Goal: Transaction & Acquisition: Register for event/course

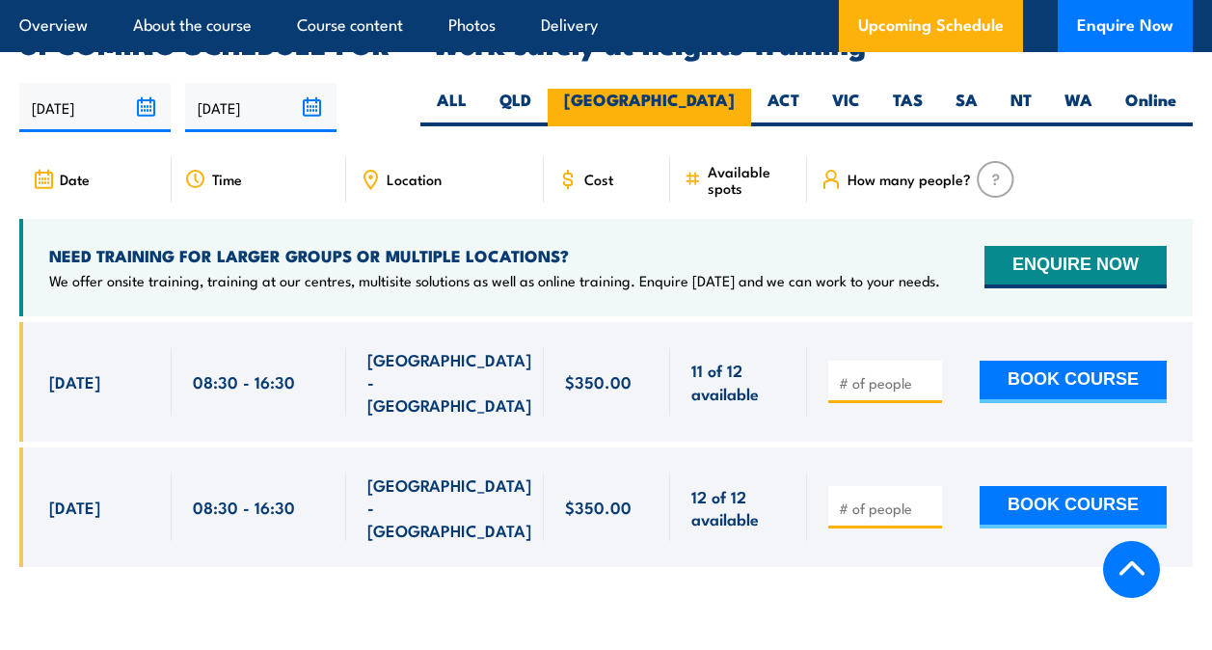
click at [720, 89] on label "NSW" at bounding box center [650, 108] width 204 height 38
click at [735, 89] on input "NSW" at bounding box center [741, 95] width 13 height 13
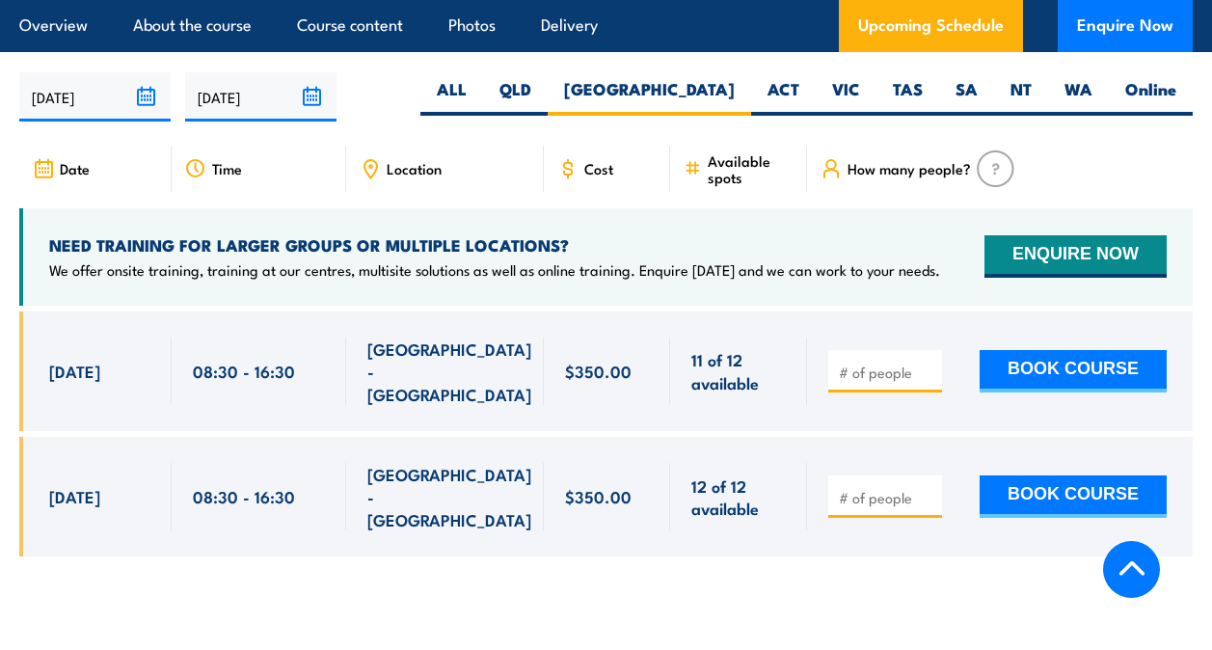
scroll to position [3076, 0]
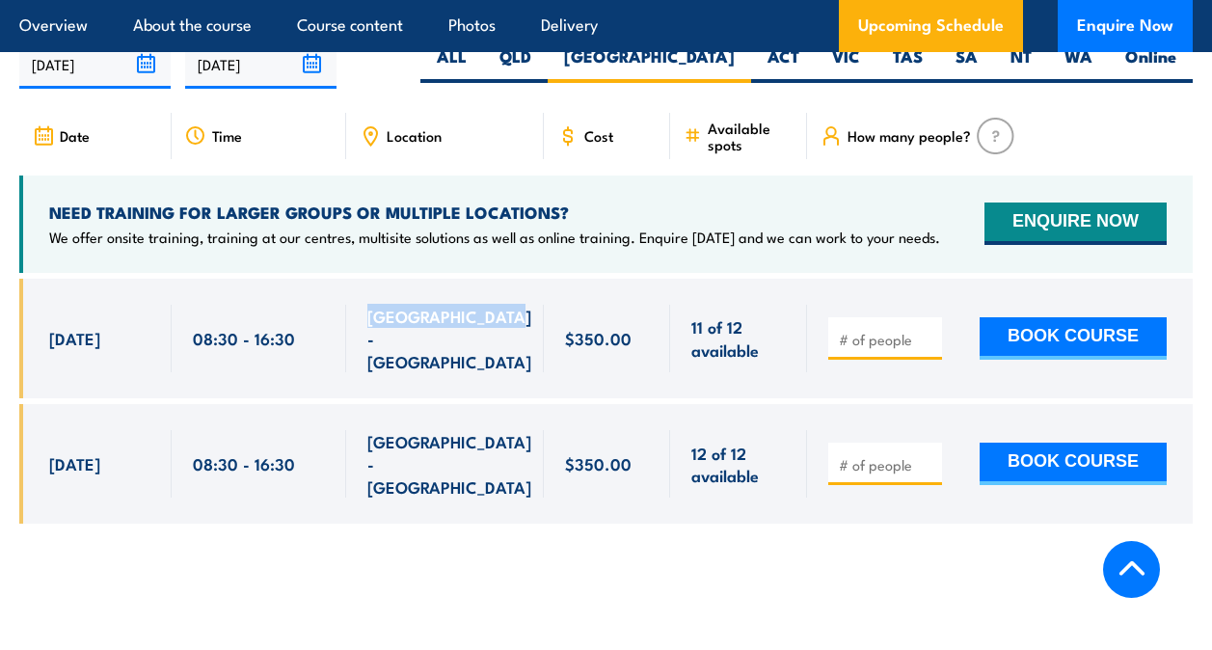
drag, startPoint x: 367, startPoint y: 296, endPoint x: 530, endPoint y: 296, distance: 163.0
click at [530, 296] on div "[GEOGRAPHIC_DATA] - [GEOGRAPHIC_DATA]" at bounding box center [445, 339] width 198 height 120
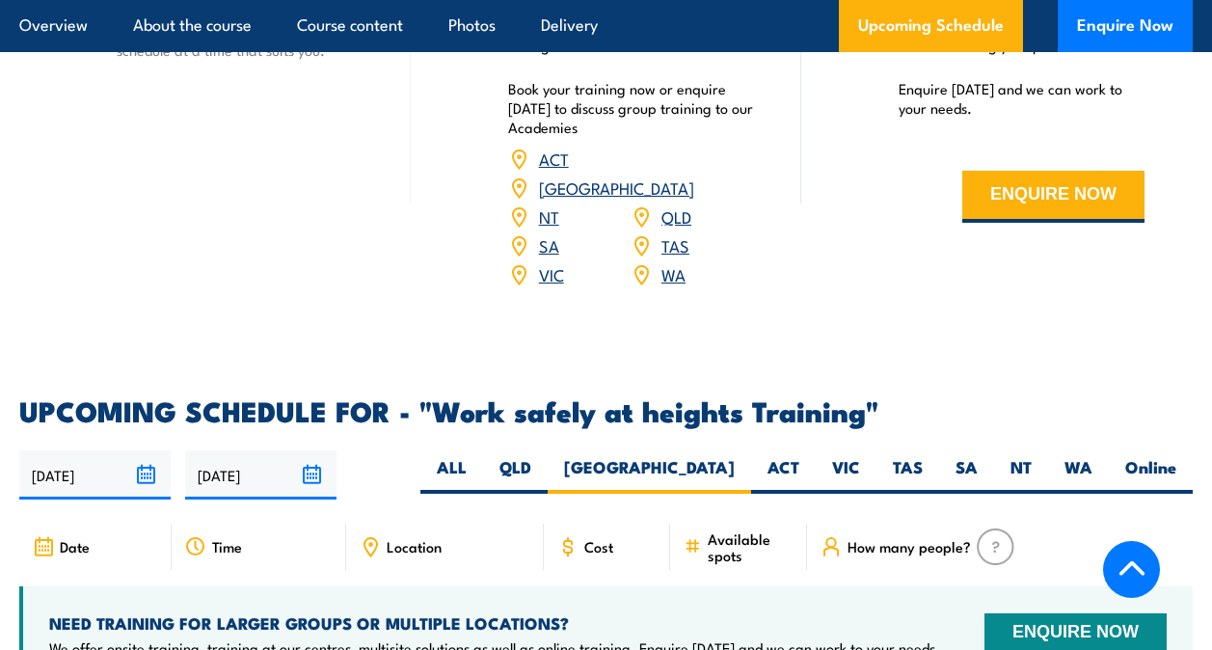
scroll to position [2990, 0]
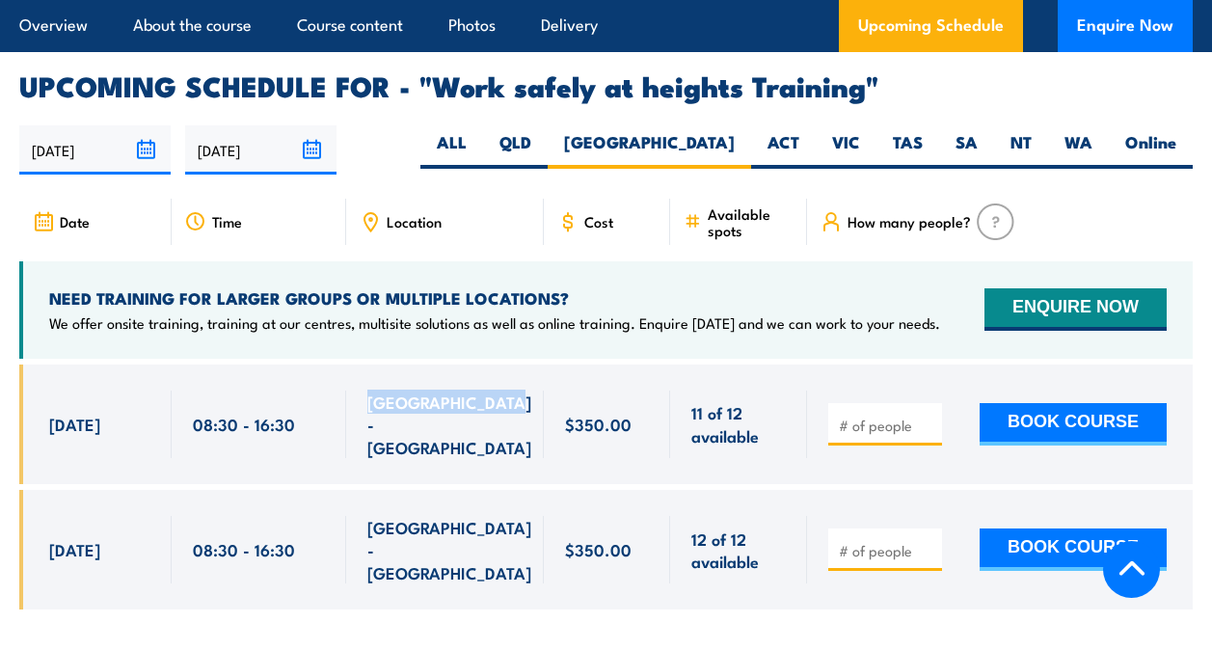
click at [484, 391] on span "[GEOGRAPHIC_DATA] - [GEOGRAPHIC_DATA]" at bounding box center [449, 425] width 164 height 68
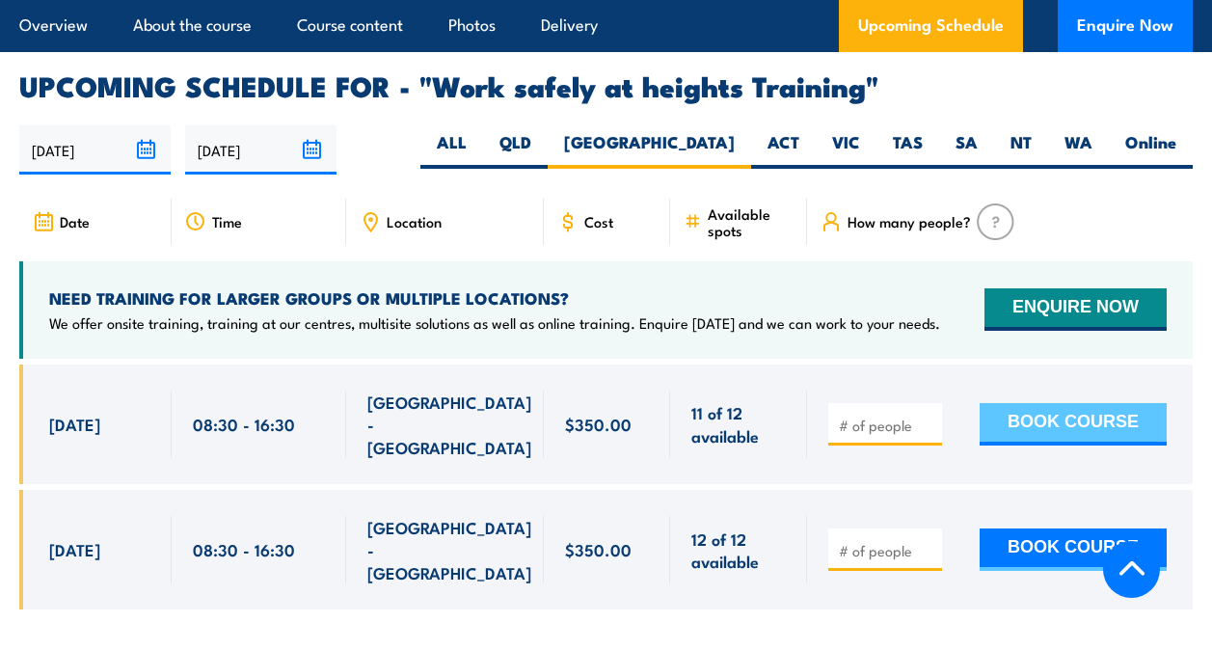
click at [1122, 403] on button "BOOK COURSE" at bounding box center [1073, 424] width 187 height 42
type input "1"
click at [1090, 403] on button "BOOK COURSE" at bounding box center [1073, 424] width 187 height 42
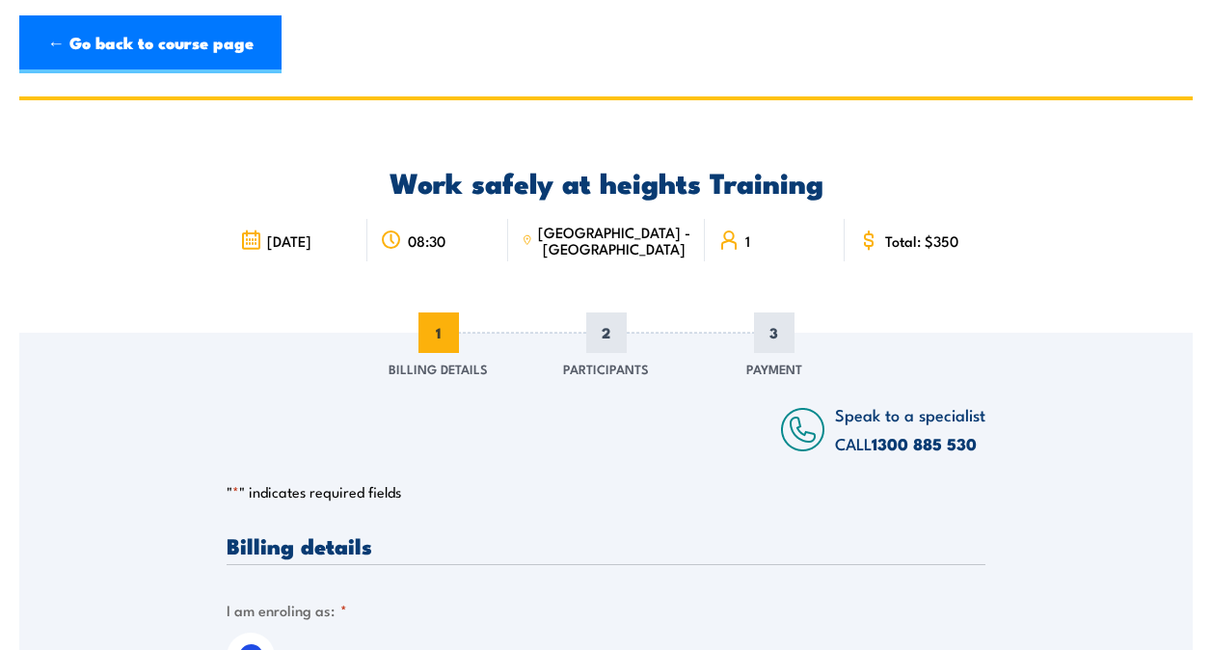
click at [611, 235] on span "[GEOGRAPHIC_DATA] - [GEOGRAPHIC_DATA]" at bounding box center [614, 240] width 153 height 33
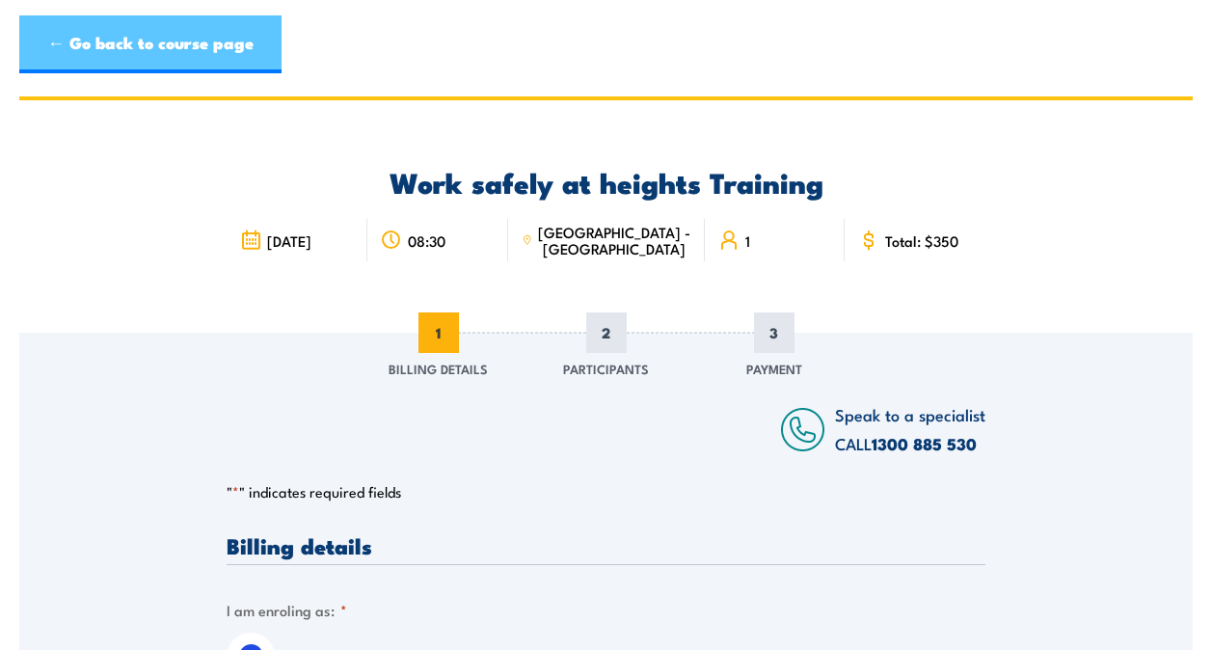
click at [166, 67] on link "← Go back to course page" at bounding box center [150, 44] width 262 height 58
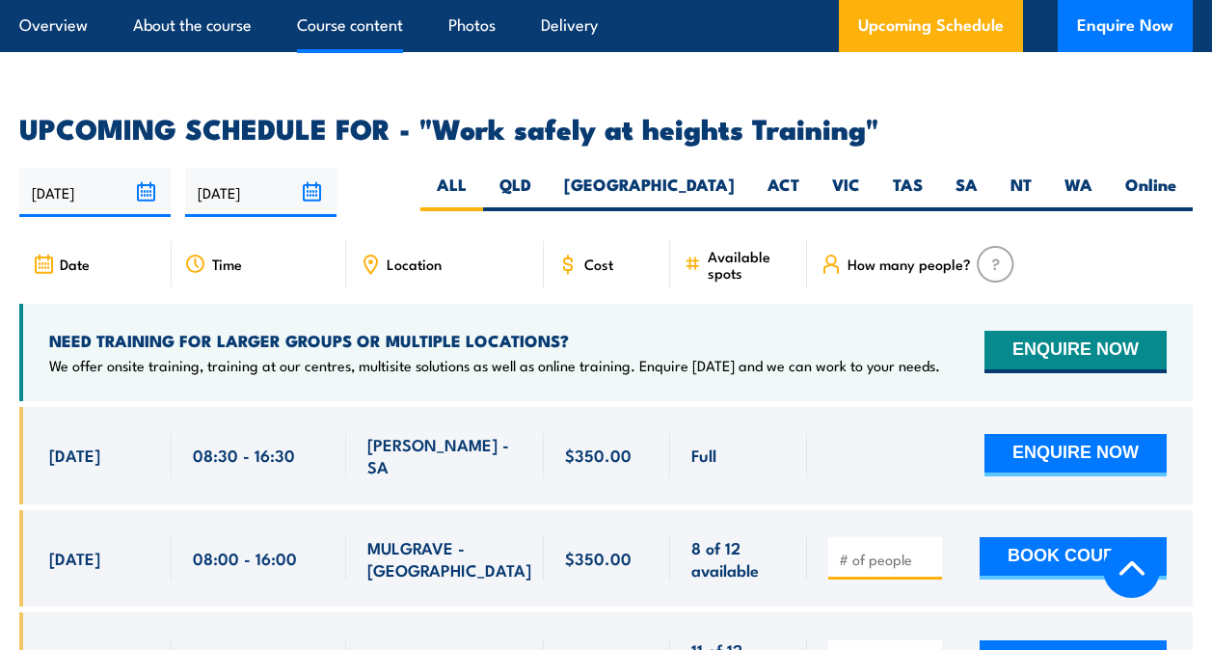
scroll to position [3032, 0]
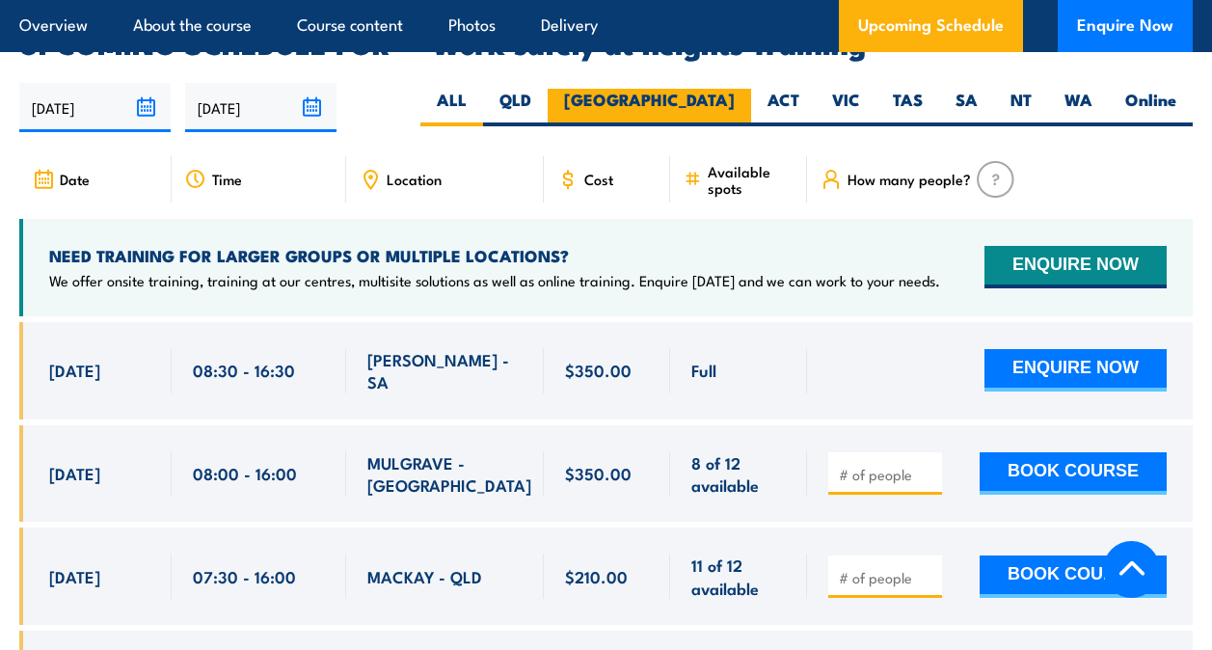
click at [693, 89] on label "[GEOGRAPHIC_DATA]" at bounding box center [650, 108] width 204 height 38
click at [735, 89] on input "[GEOGRAPHIC_DATA]" at bounding box center [741, 95] width 13 height 13
radio input "true"
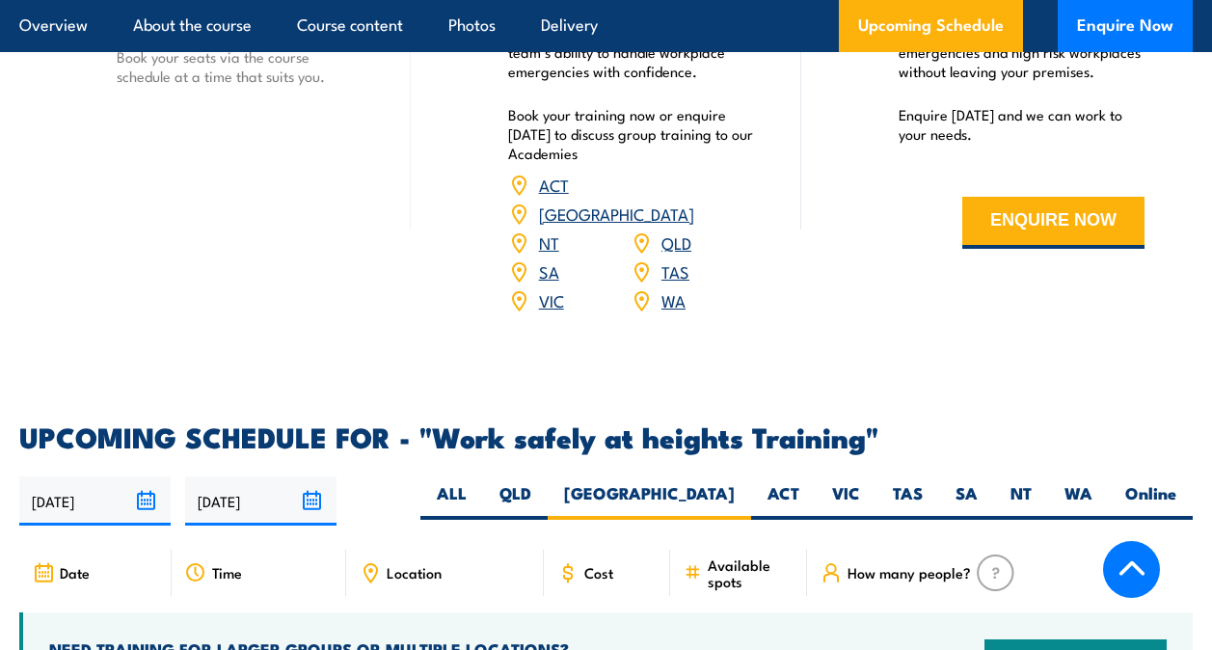
scroll to position [2635, 0]
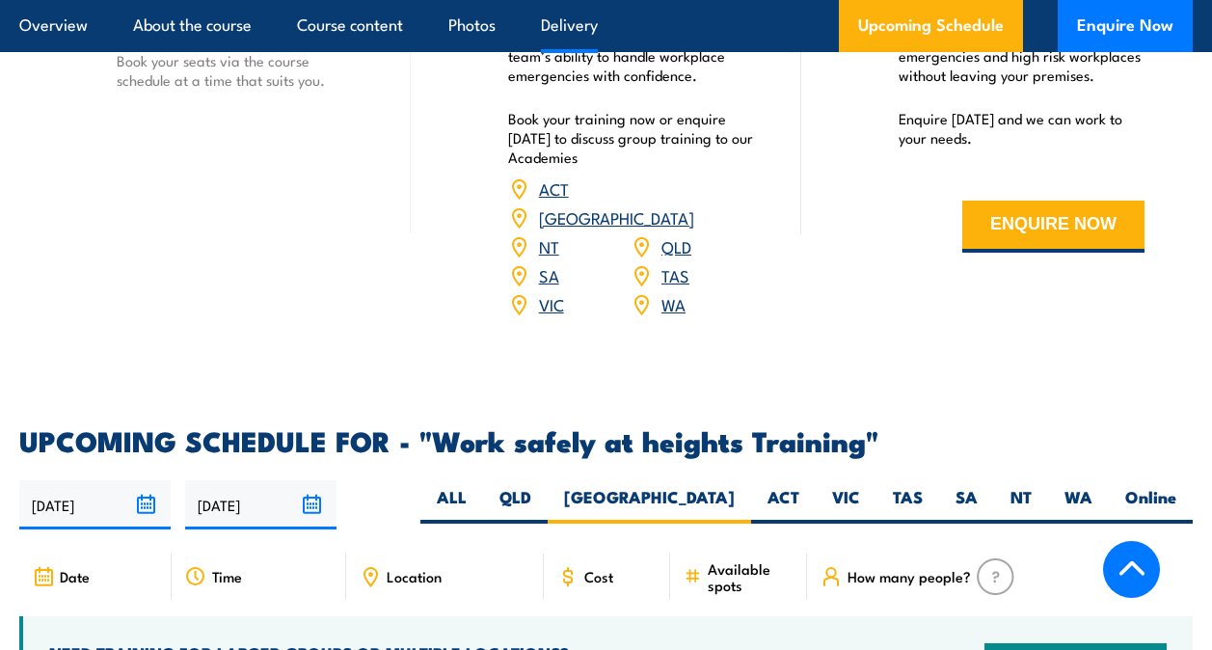
click at [672, 205] on link "[GEOGRAPHIC_DATA]" at bounding box center [616, 216] width 155 height 23
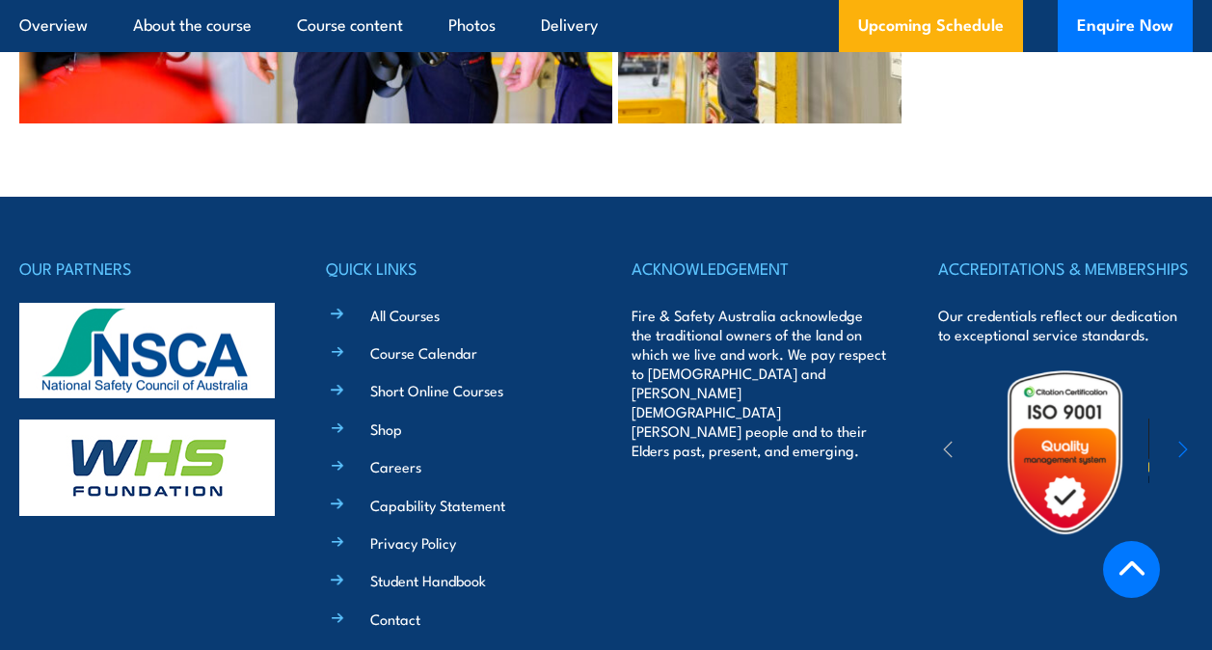
scroll to position [5005, 0]
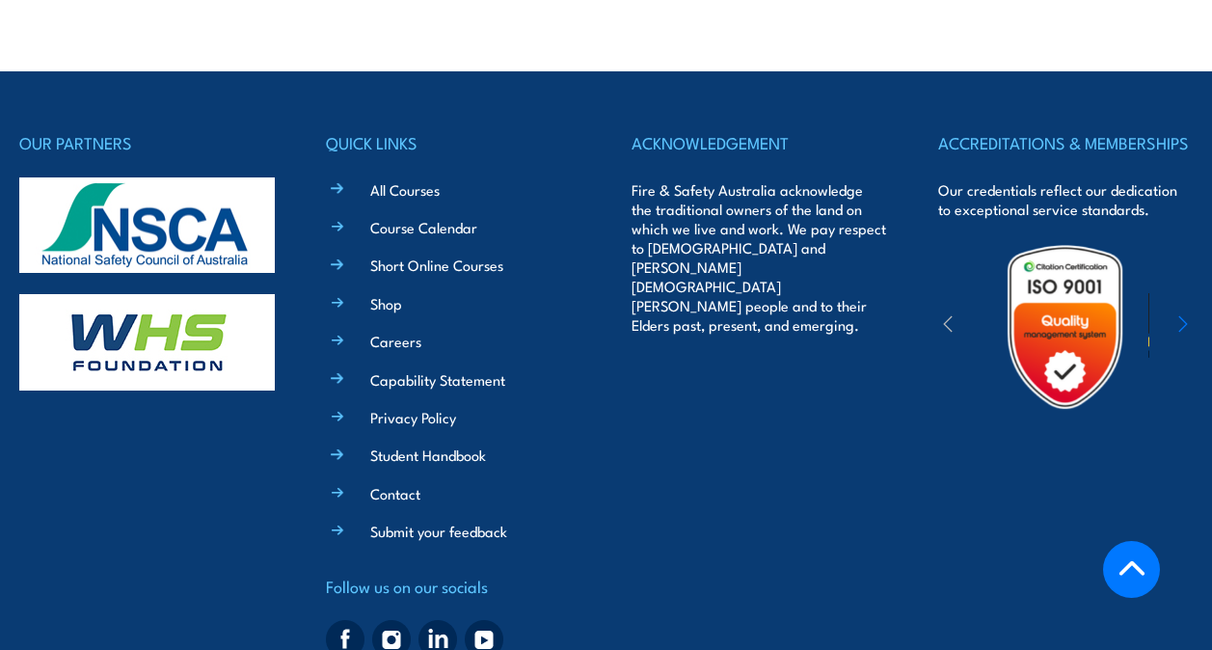
click at [1138, 571] on icon at bounding box center [1131, 567] width 25 height 14
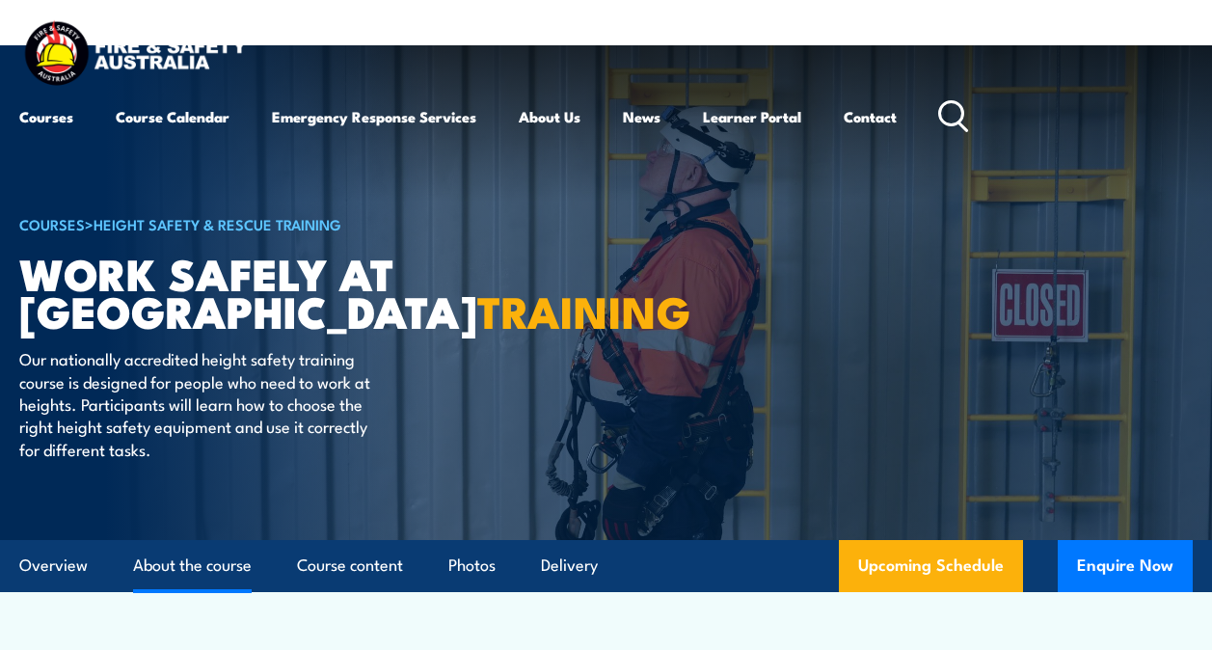
click at [149, 559] on link "About the course" at bounding box center [192, 565] width 119 height 51
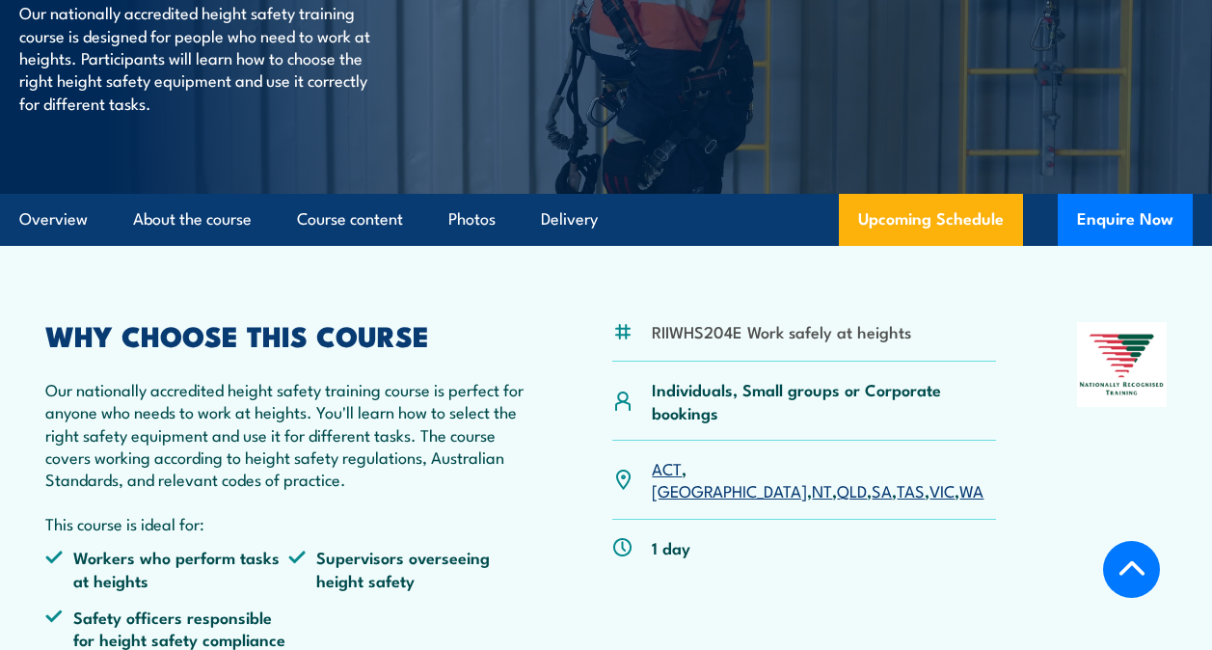
scroll to position [323, 0]
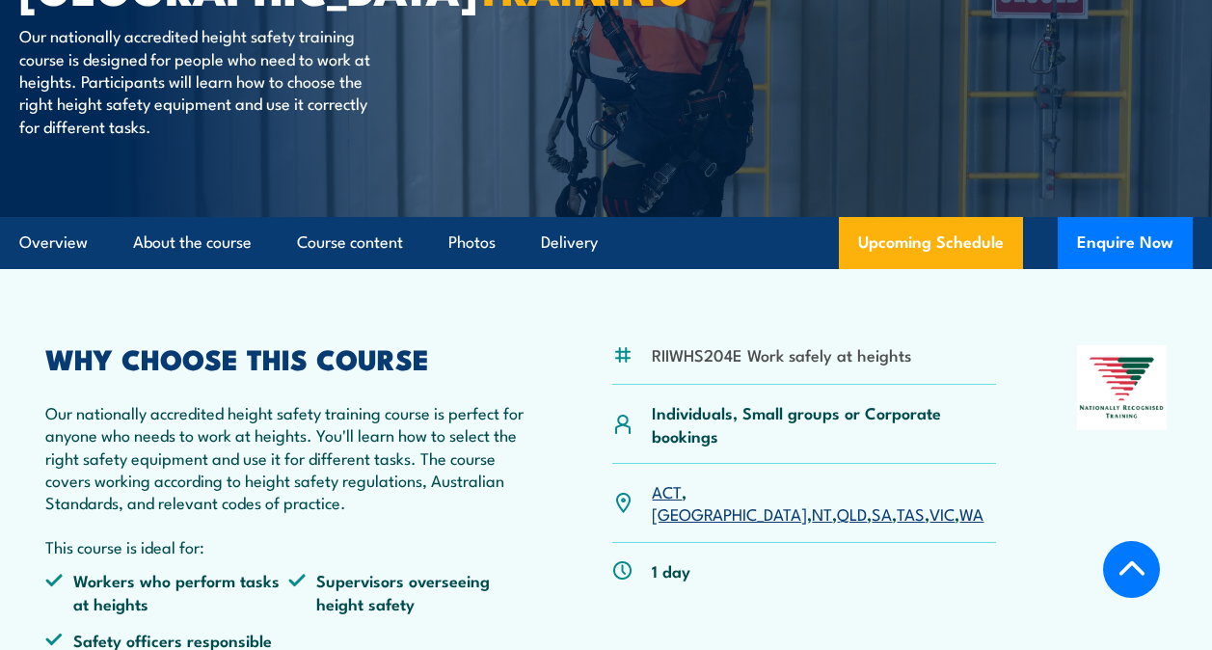
click at [709, 502] on link "[GEOGRAPHIC_DATA]" at bounding box center [729, 513] width 155 height 23
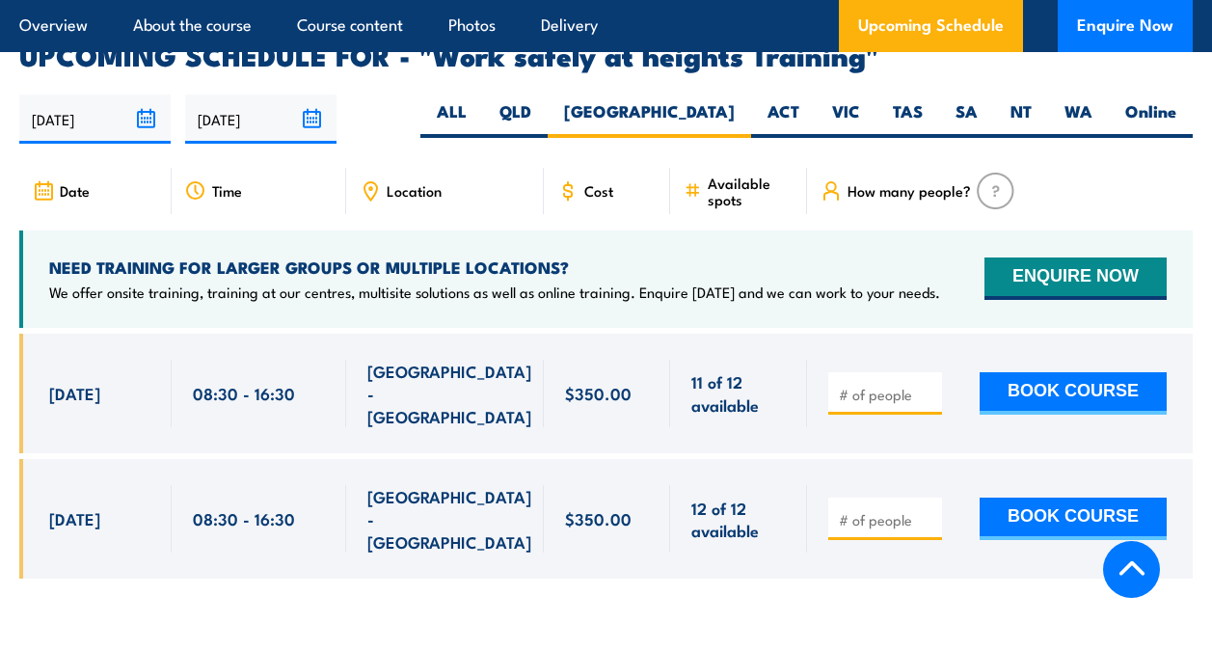
scroll to position [3032, 0]
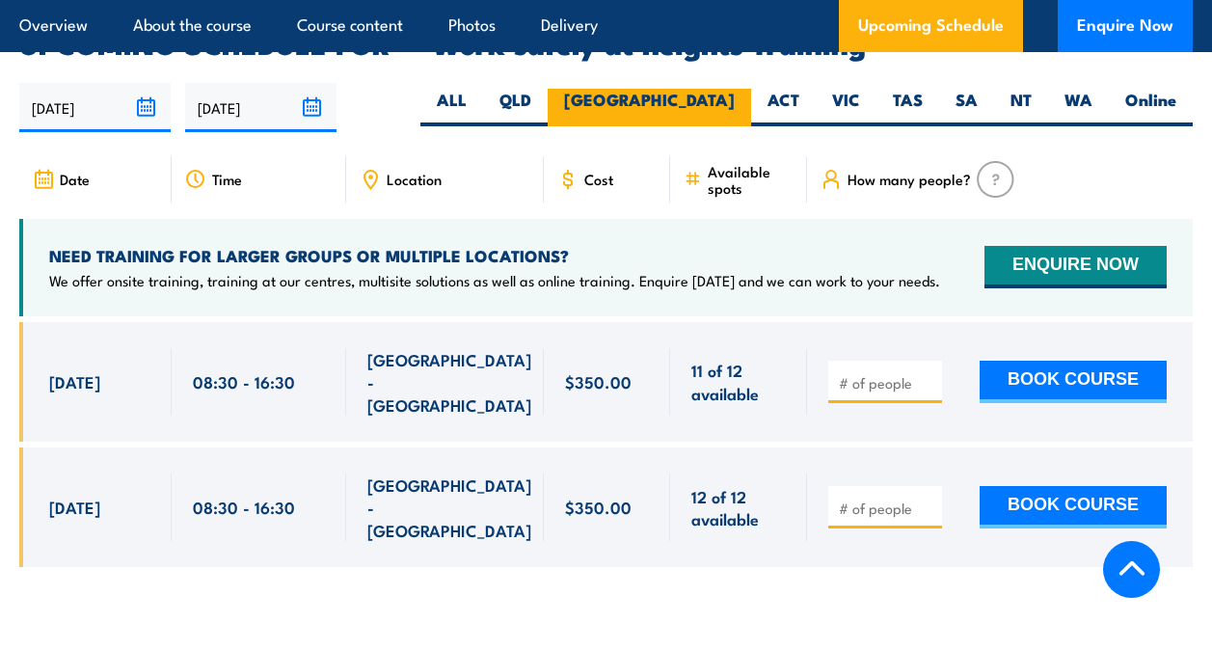
click at [706, 89] on label "[GEOGRAPHIC_DATA]" at bounding box center [650, 108] width 204 height 38
click at [735, 89] on input "[GEOGRAPHIC_DATA]" at bounding box center [741, 95] width 13 height 13
click at [706, 89] on label "[GEOGRAPHIC_DATA]" at bounding box center [650, 108] width 204 height 38
click at [735, 89] on input "[GEOGRAPHIC_DATA]" at bounding box center [741, 95] width 13 height 13
drag, startPoint x: 706, startPoint y: 68, endPoint x: 489, endPoint y: 158, distance: 234.8
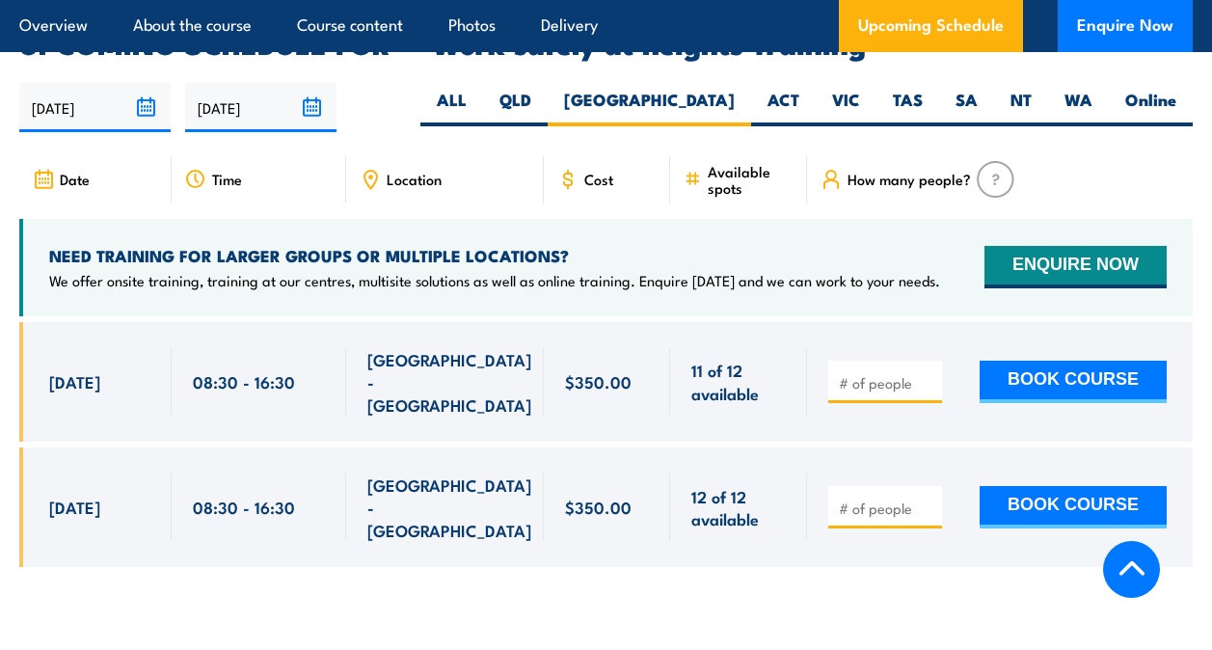
click at [489, 158] on div "Location" at bounding box center [445, 179] width 198 height 46
click at [374, 169] on icon at bounding box center [370, 179] width 21 height 21
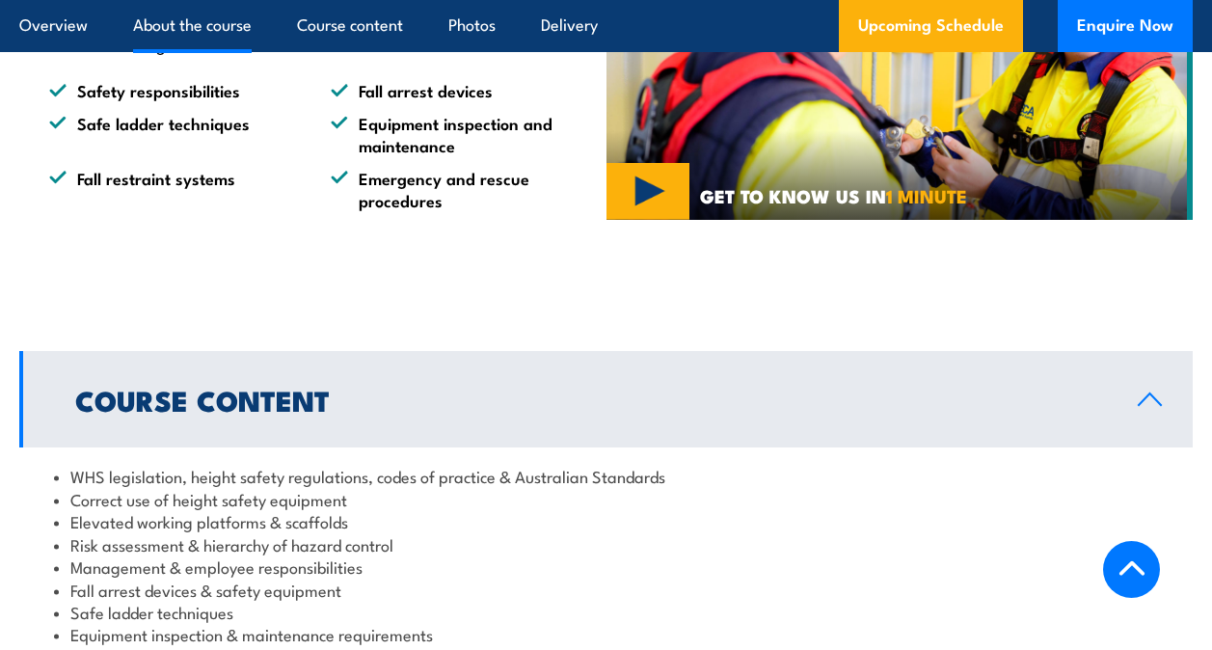
scroll to position [482, 0]
